Goal: Find specific page/section: Find specific page/section

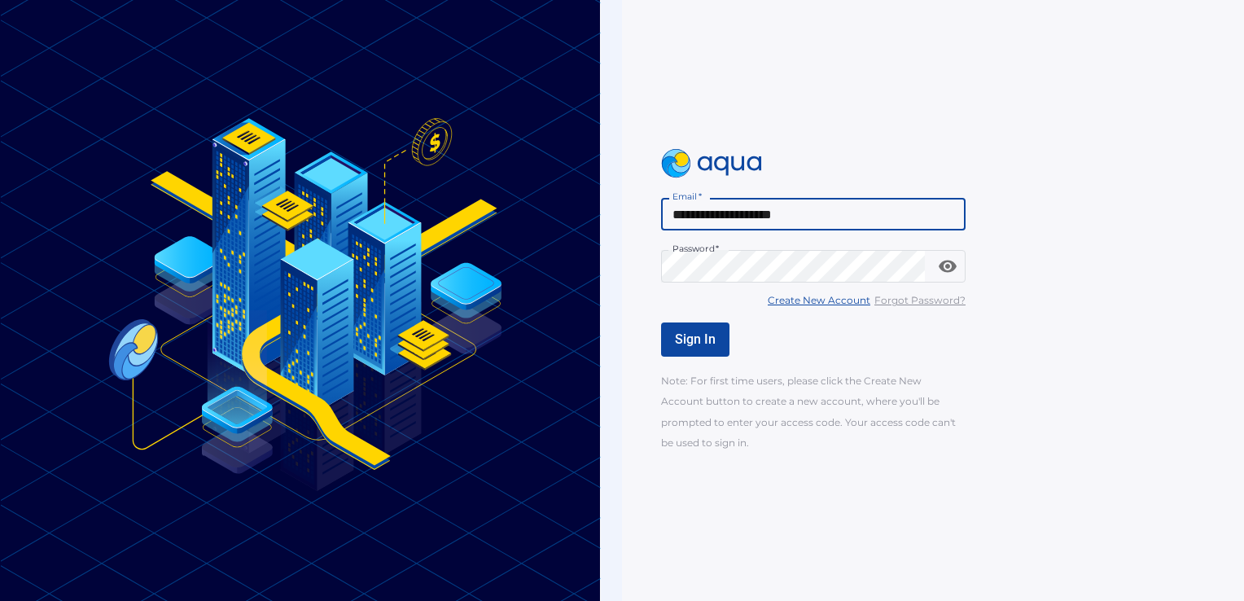
click at [697, 340] on span "Sign In" at bounding box center [695, 338] width 41 height 15
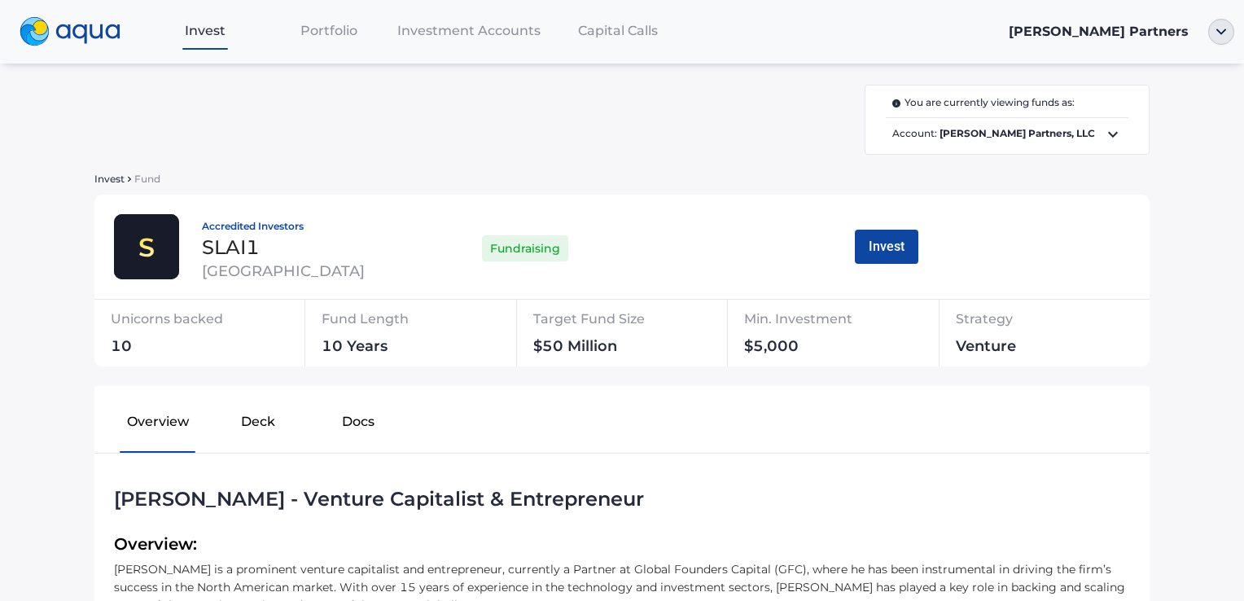
click at [437, 34] on span "Investment Accounts" at bounding box center [468, 30] width 143 height 15
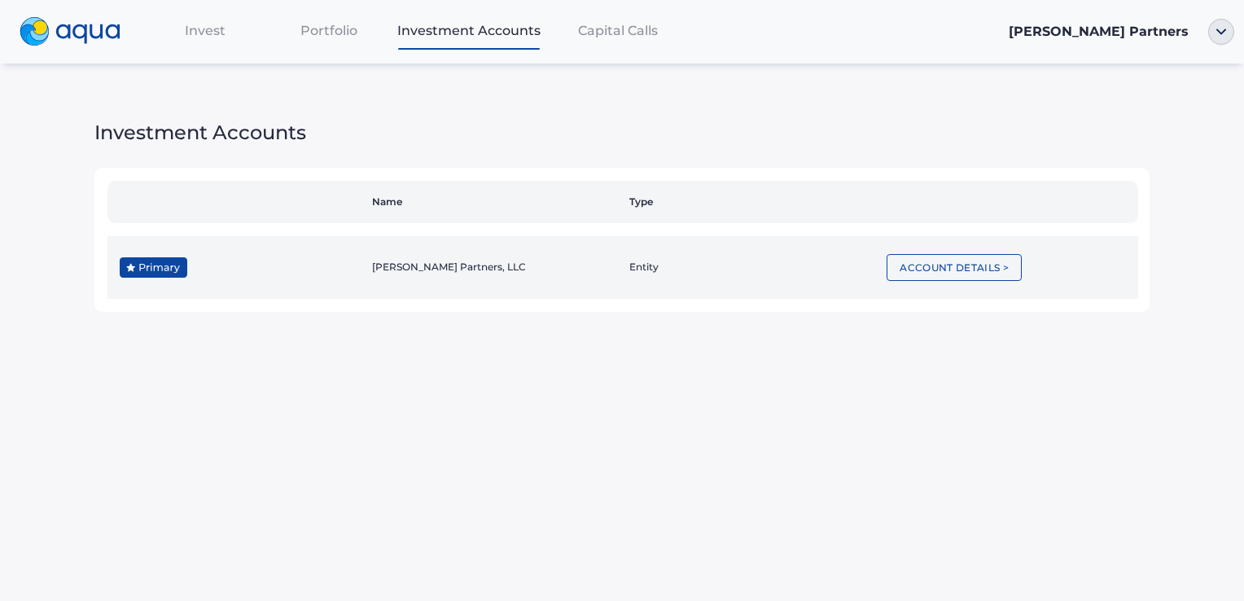
click at [156, 265] on img at bounding box center [153, 267] width 67 height 20
click at [941, 267] on button "Account Details >" at bounding box center [954, 267] width 135 height 27
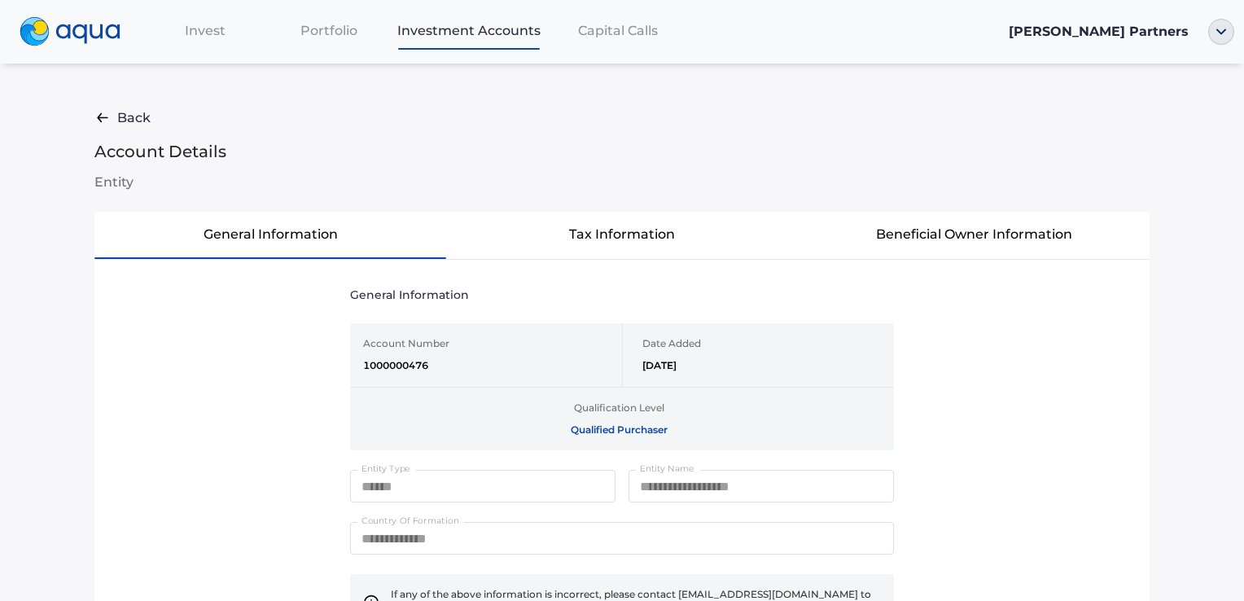
click at [606, 223] on button "Tax Information" at bounding box center [622, 235] width 352 height 46
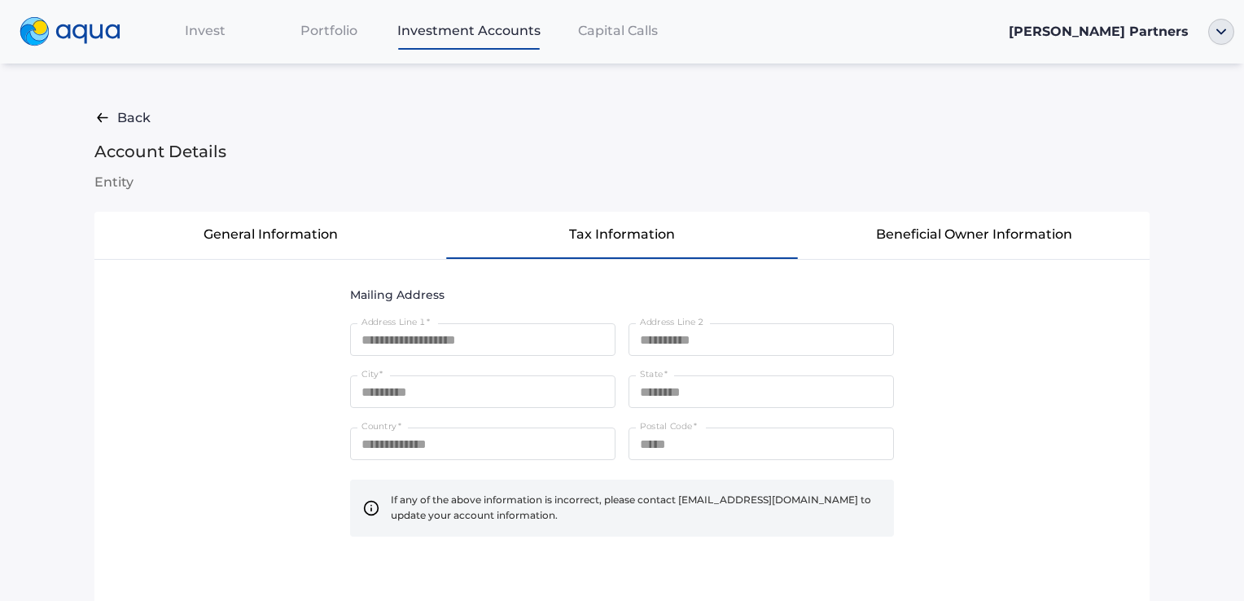
click at [197, 34] on span "Invest" at bounding box center [205, 30] width 41 height 15
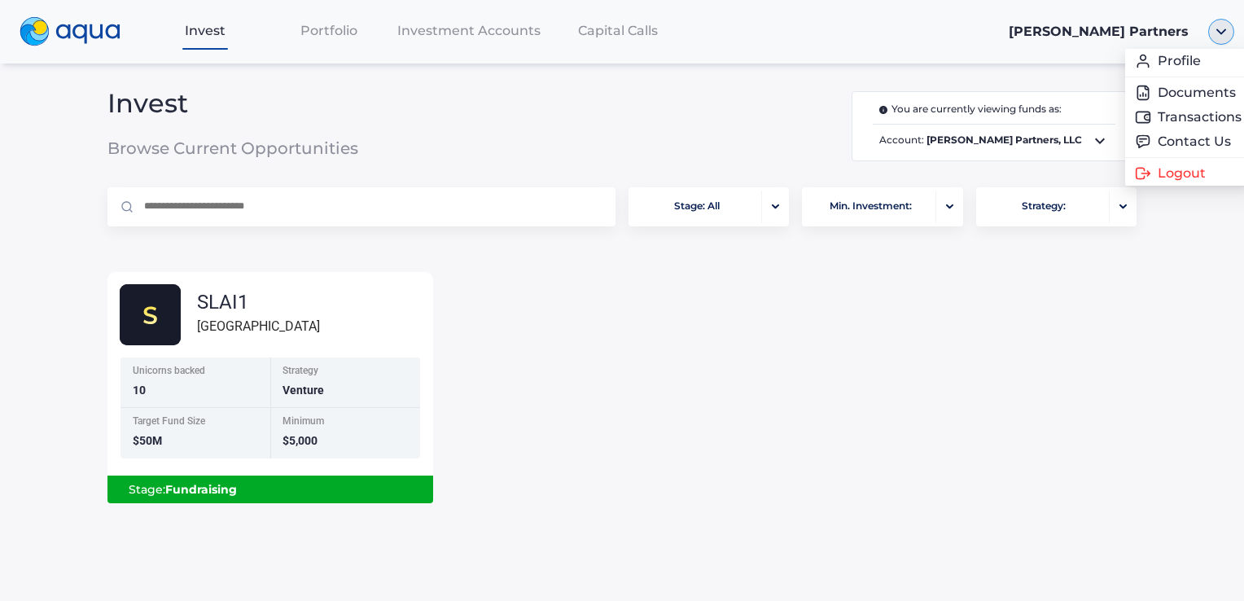
click at [1219, 28] on img "button" at bounding box center [1222, 32] width 26 height 26
click at [1156, 95] on link "Documents" at bounding box center [1159, 93] width 107 height 16
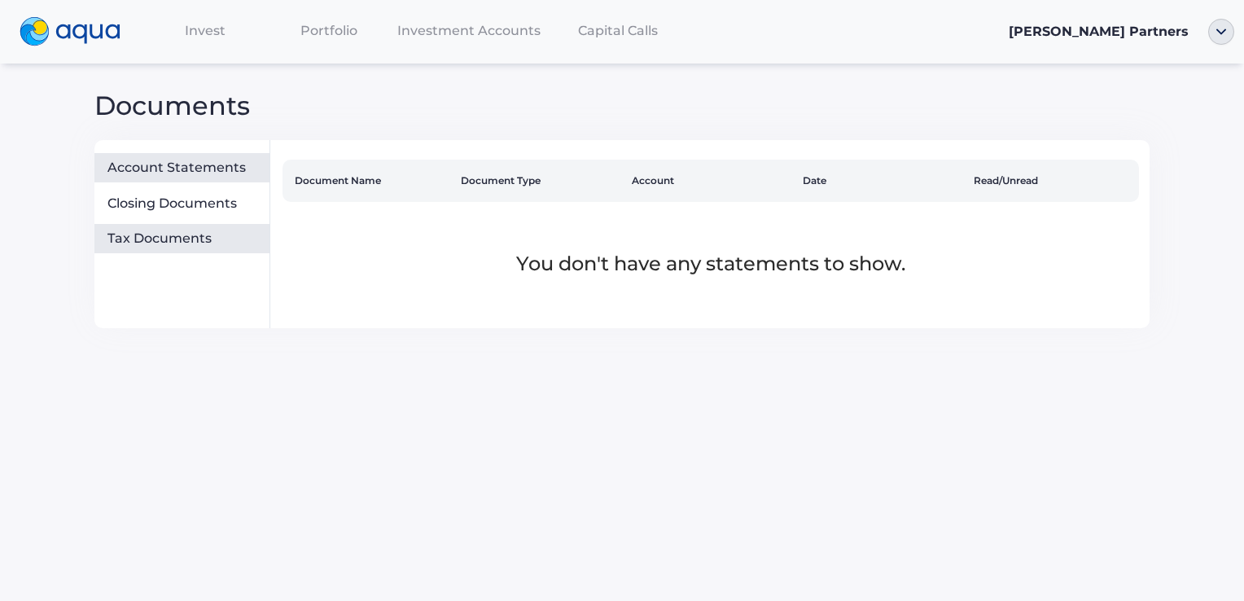
click at [131, 245] on div "Tax Documents" at bounding box center [185, 238] width 156 height 16
click at [205, 170] on div "Account Statements" at bounding box center [185, 168] width 156 height 16
click at [626, 31] on span "Capital Calls" at bounding box center [618, 30] width 80 height 15
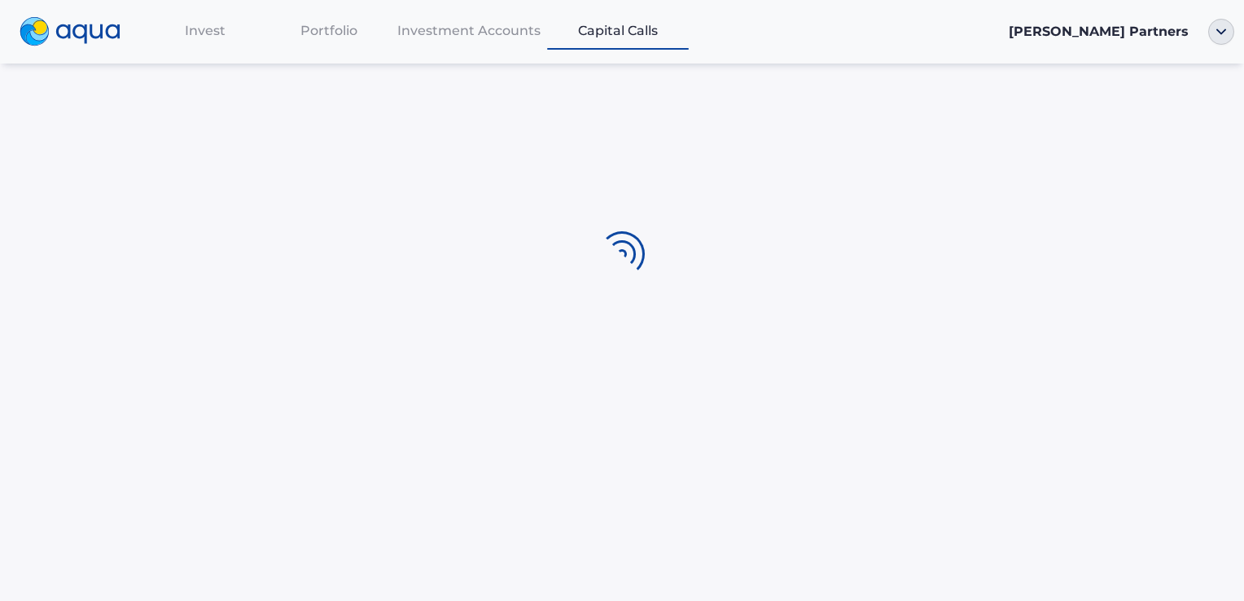
click at [626, 29] on span "Capital Calls" at bounding box center [618, 30] width 80 height 15
click at [206, 28] on span "Invest" at bounding box center [205, 30] width 41 height 15
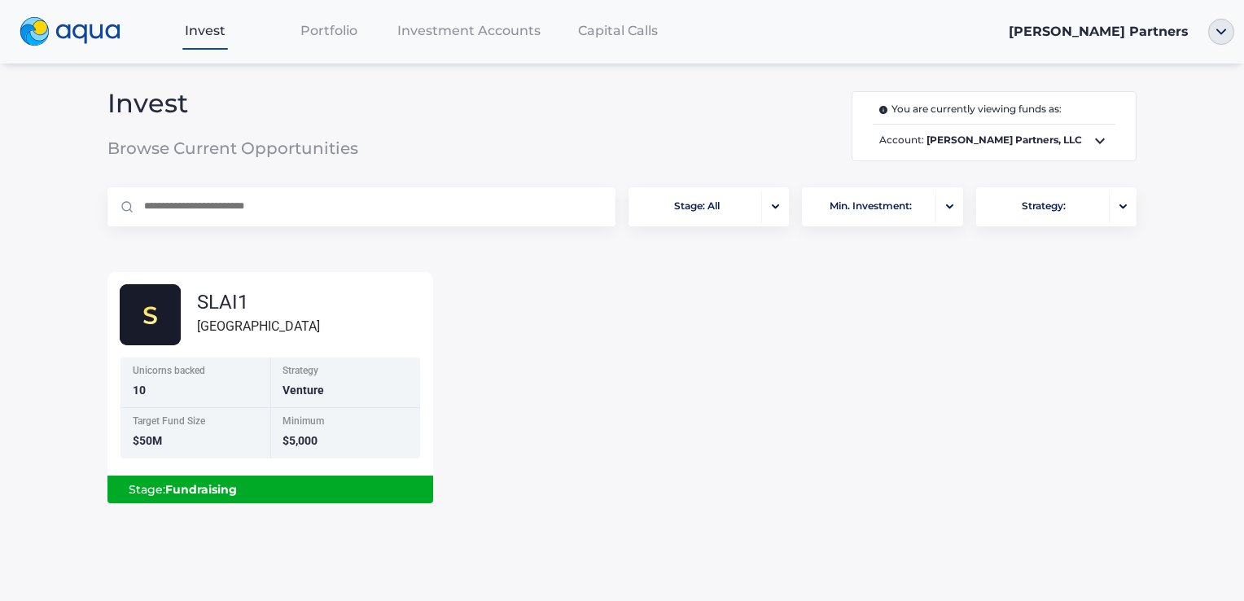
click at [828, 11] on nav "Invest Portfolio Investment Accounts Capital Calls [PERSON_NAME] Partners" at bounding box center [622, 32] width 1244 height 64
